Goal: Task Accomplishment & Management: Complete application form

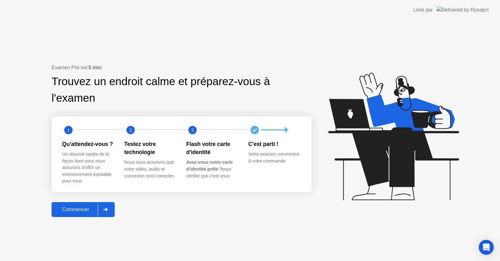
click at [103, 212] on div at bounding box center [105, 210] width 15 height 14
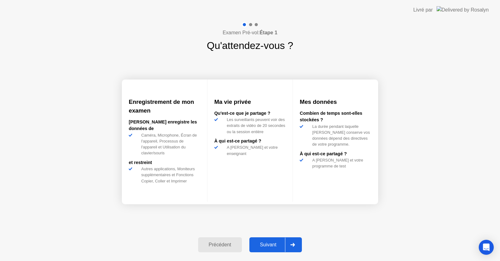
click at [256, 242] on div "Suivant" at bounding box center [268, 245] width 34 height 6
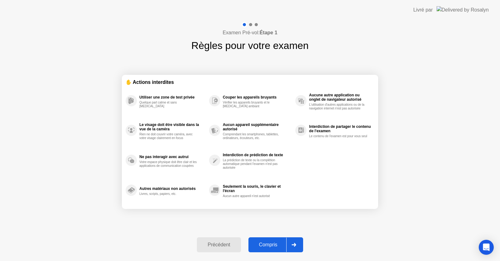
click at [268, 247] on div "Compris" at bounding box center [268, 245] width 36 height 6
select select "Available cameras"
select select "Available speakers"
select select "Available microphones"
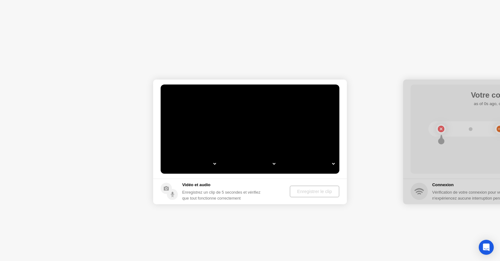
select select "**********"
select select "*******"
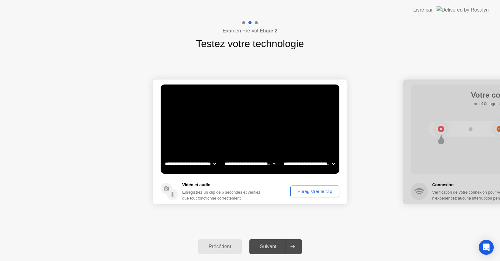
click at [313, 191] on div "Enregistrer le clip" at bounding box center [314, 191] width 45 height 5
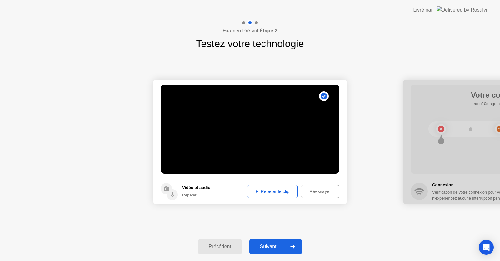
click at [285, 192] on div "Répéter le clip" at bounding box center [272, 191] width 46 height 5
click at [277, 245] on div "Suivant" at bounding box center [268, 247] width 34 height 6
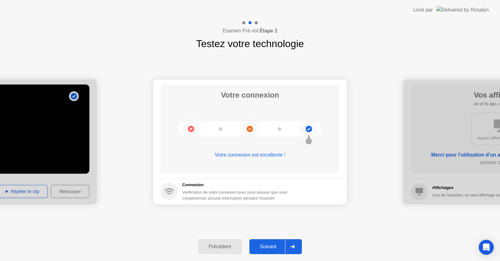
click at [273, 245] on div "Suivant" at bounding box center [268, 247] width 34 height 6
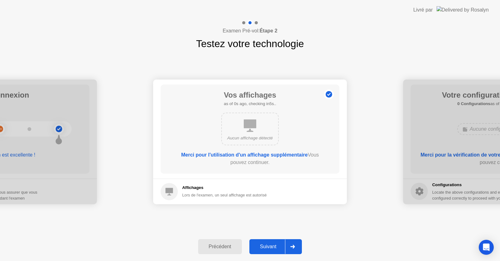
click at [266, 244] on div "Suivant" at bounding box center [268, 247] width 34 height 6
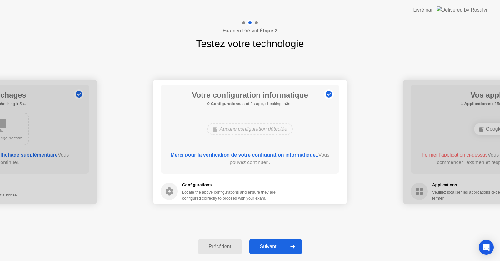
click at [267, 246] on div "Suivant" at bounding box center [268, 247] width 34 height 6
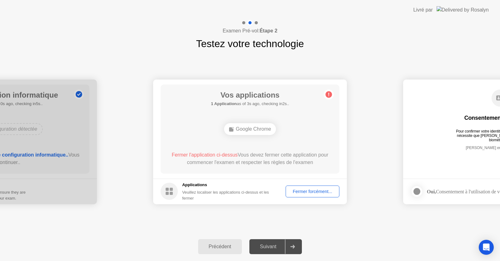
click at [300, 189] on div "Fermer forcément..." at bounding box center [312, 191] width 49 height 5
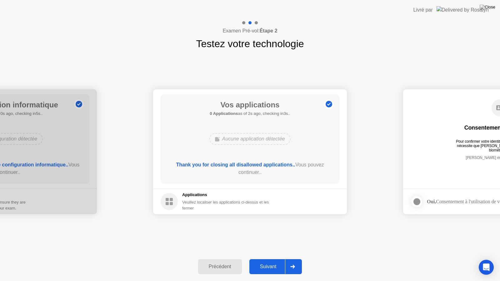
click at [268, 261] on div "Suivant" at bounding box center [268, 267] width 34 height 6
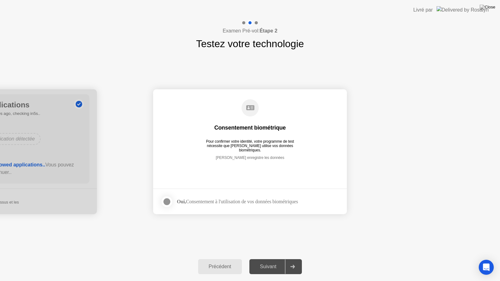
click at [166, 203] on div at bounding box center [166, 201] width 7 height 7
click at [275, 261] on div "Suivant" at bounding box center [268, 267] width 34 height 6
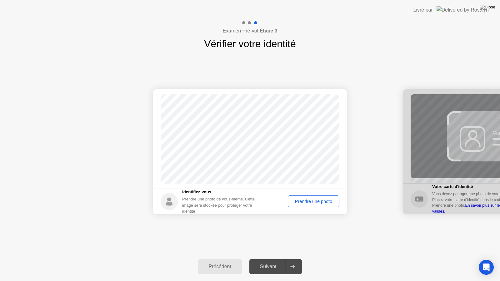
click at [307, 202] on div "Prendre une photo" at bounding box center [313, 201] width 47 height 5
click at [315, 203] on div "Réessayer" at bounding box center [321, 201] width 32 height 5
click at [306, 204] on div "Prendre une photo" at bounding box center [313, 201] width 47 height 5
click at [268, 261] on div "Suivant" at bounding box center [268, 267] width 34 height 6
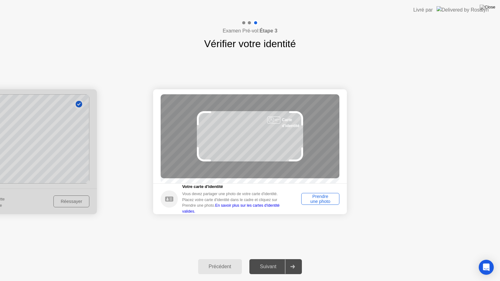
click at [313, 204] on div "Prendre une photo" at bounding box center [320, 199] width 34 height 10
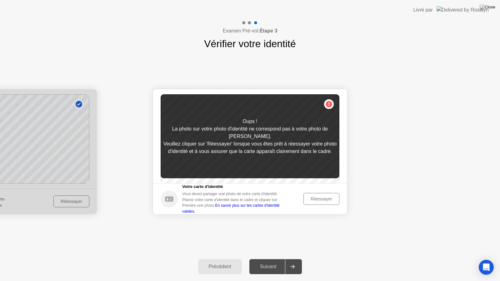
click at [319, 201] on div "Réessayer" at bounding box center [321, 198] width 32 height 5
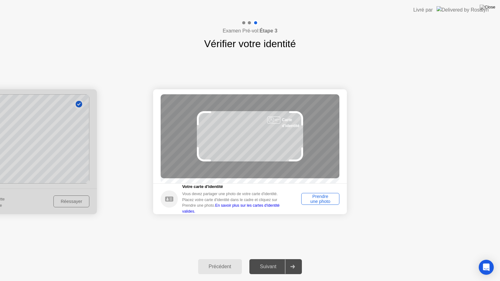
click at [218, 261] on div "Précédent" at bounding box center [220, 267] width 40 height 6
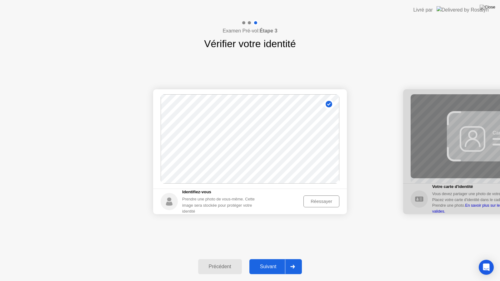
click at [310, 202] on div "Réessayer" at bounding box center [321, 201] width 32 height 5
click at [310, 202] on div "Prendre une photo" at bounding box center [313, 201] width 47 height 5
click at [273, 261] on div "Suivant" at bounding box center [268, 267] width 34 height 6
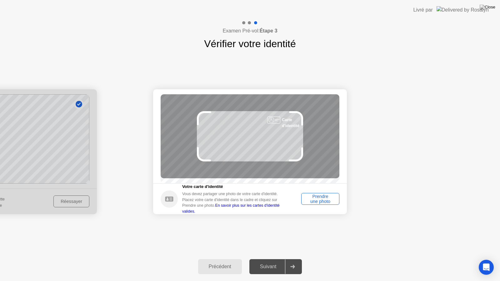
click at [319, 203] on div "Prendre une photo" at bounding box center [320, 199] width 34 height 10
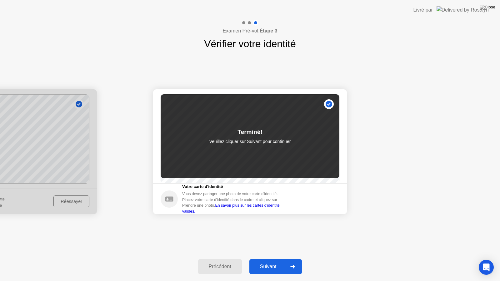
click at [267, 261] on div "Suivant" at bounding box center [268, 267] width 34 height 6
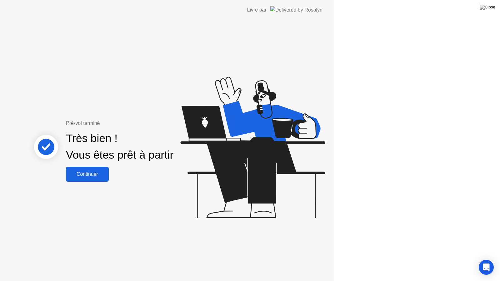
click at [267, 261] on div "Pré-vol terminé Très bien ! Vous êtes prêt à partir Continuer" at bounding box center [167, 150] width 334 height 261
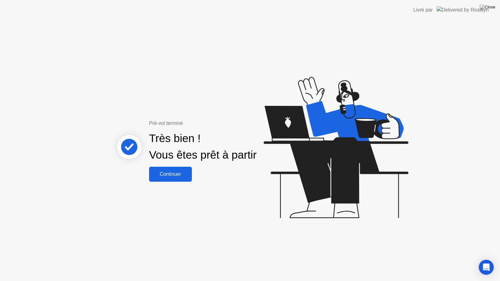
click at [187, 175] on div "Continuer" at bounding box center [170, 174] width 39 height 6
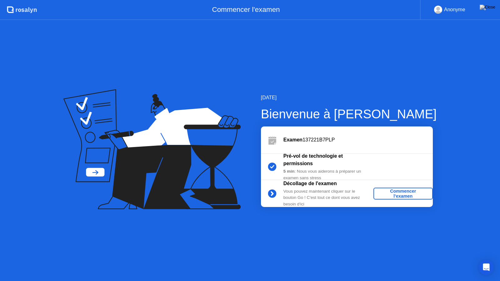
click at [397, 191] on div "Commencer l'examen" at bounding box center [403, 194] width 54 height 10
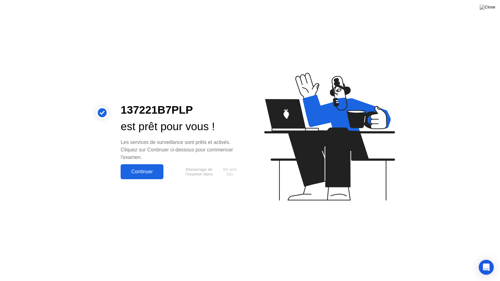
click at [139, 172] on div "Continuer" at bounding box center [141, 172] width 39 height 6
